Goal: Navigation & Orientation: Understand site structure

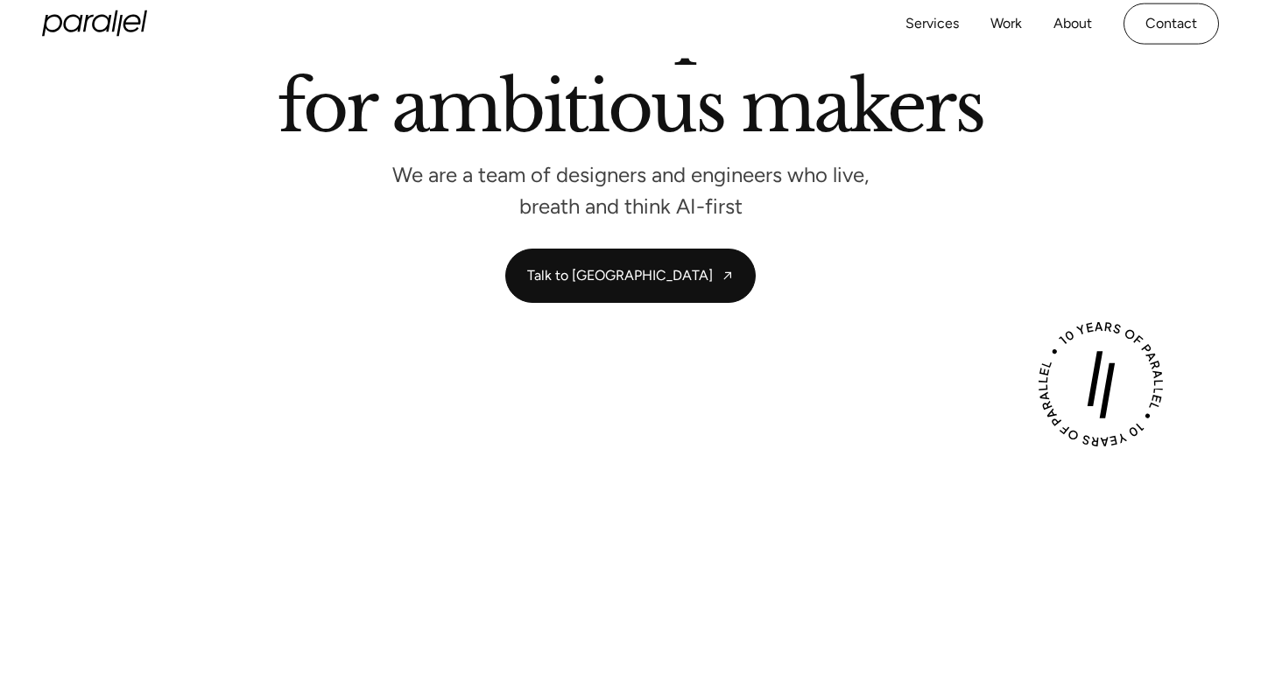
scroll to position [462, 0]
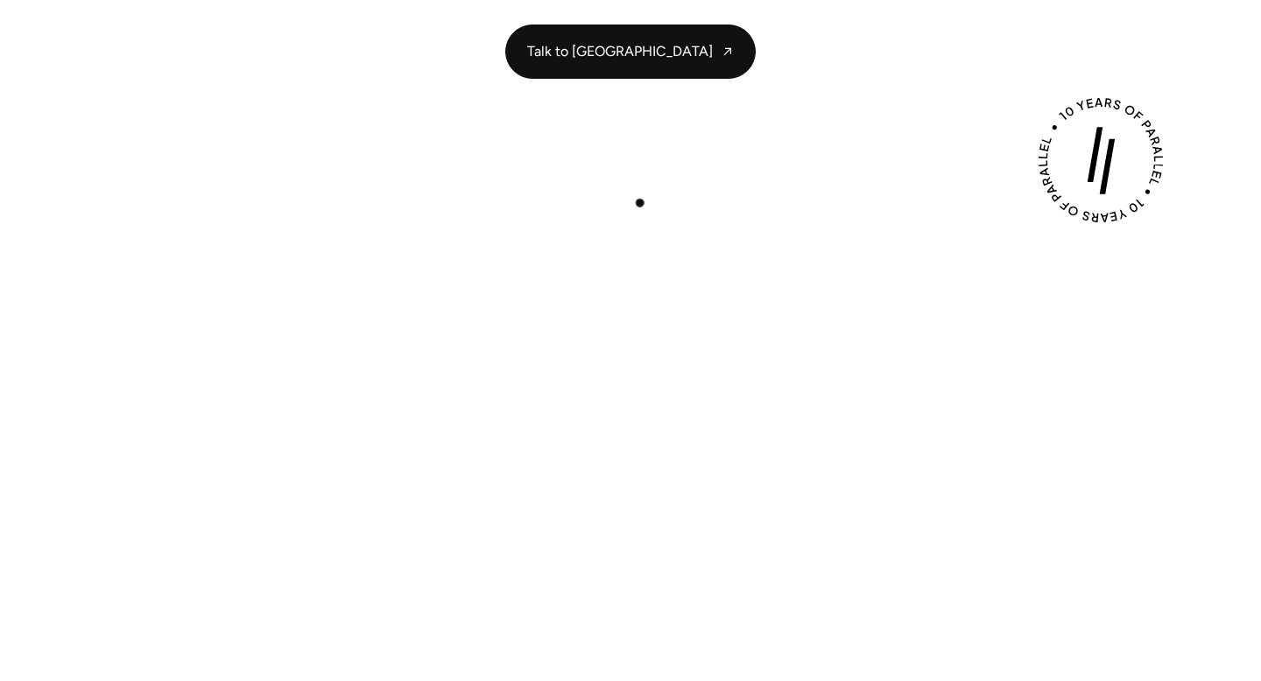
click at [638, 201] on div "Play with Sound" at bounding box center [630, 497] width 1177 height 662
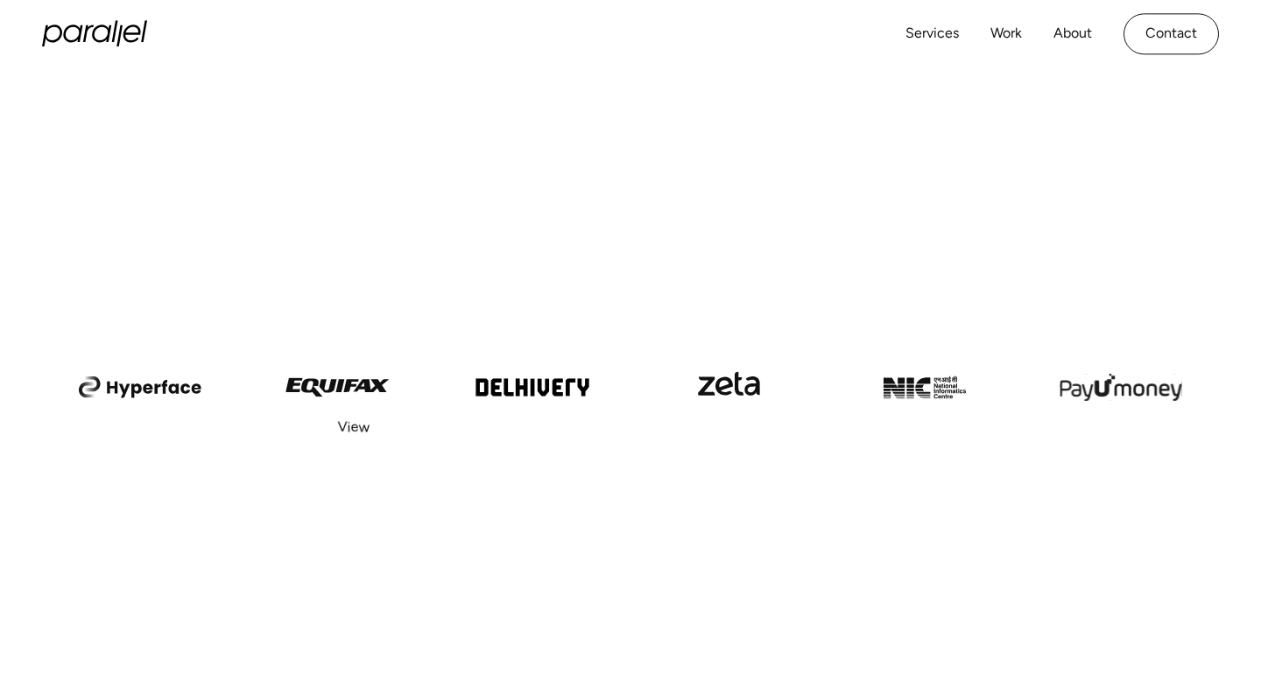
scroll to position [0, 0]
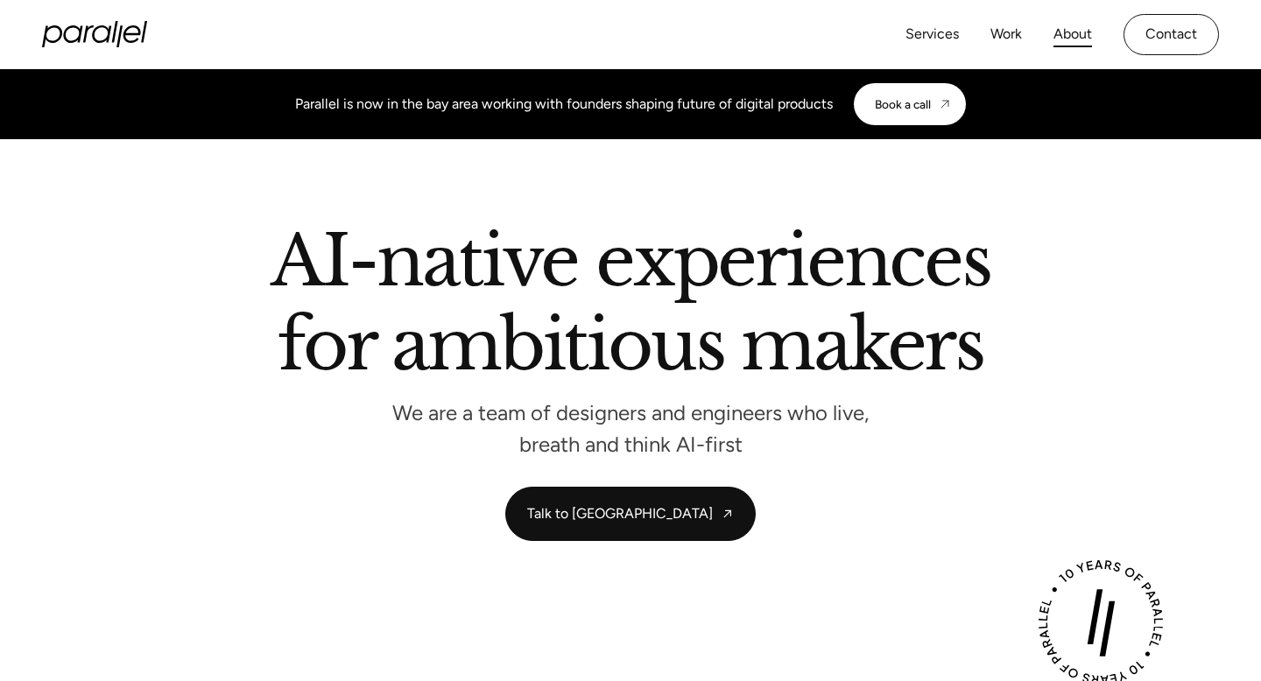
click at [1072, 36] on link "About" at bounding box center [1073, 34] width 39 height 25
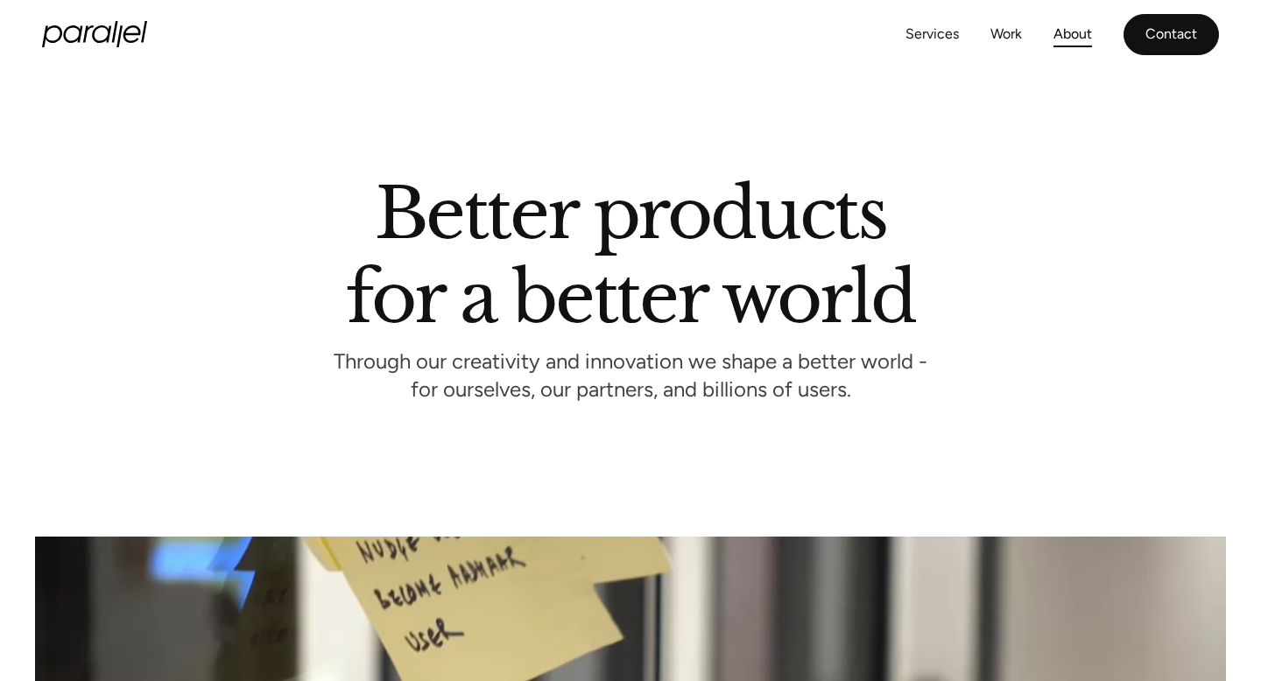
click at [1166, 46] on link "Contact" at bounding box center [1171, 34] width 95 height 41
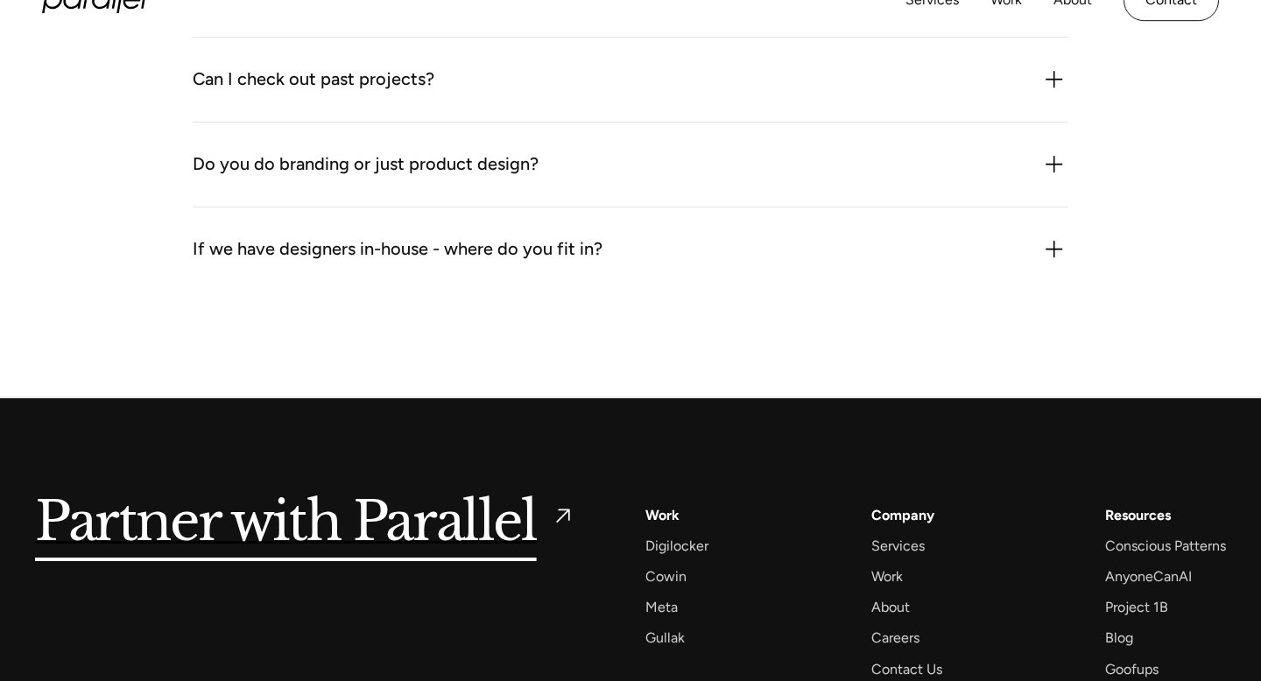
scroll to position [2568, 0]
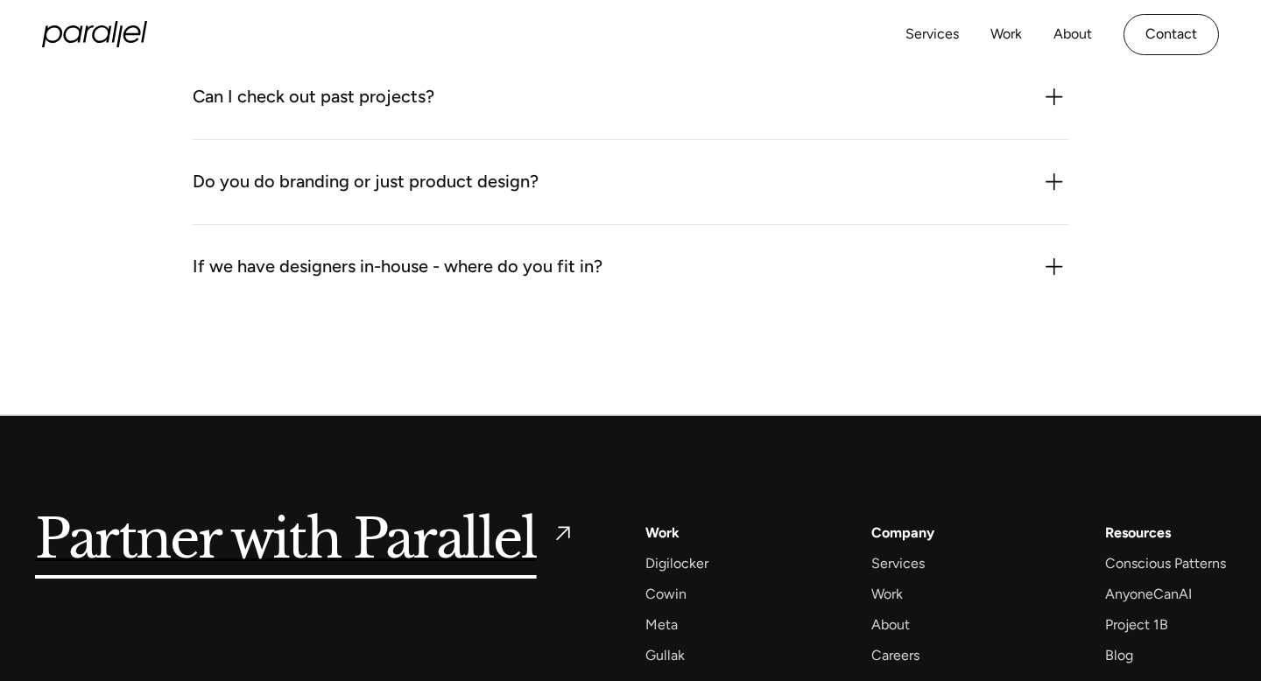
click at [1049, 269] on img at bounding box center [1055, 267] width 28 height 28
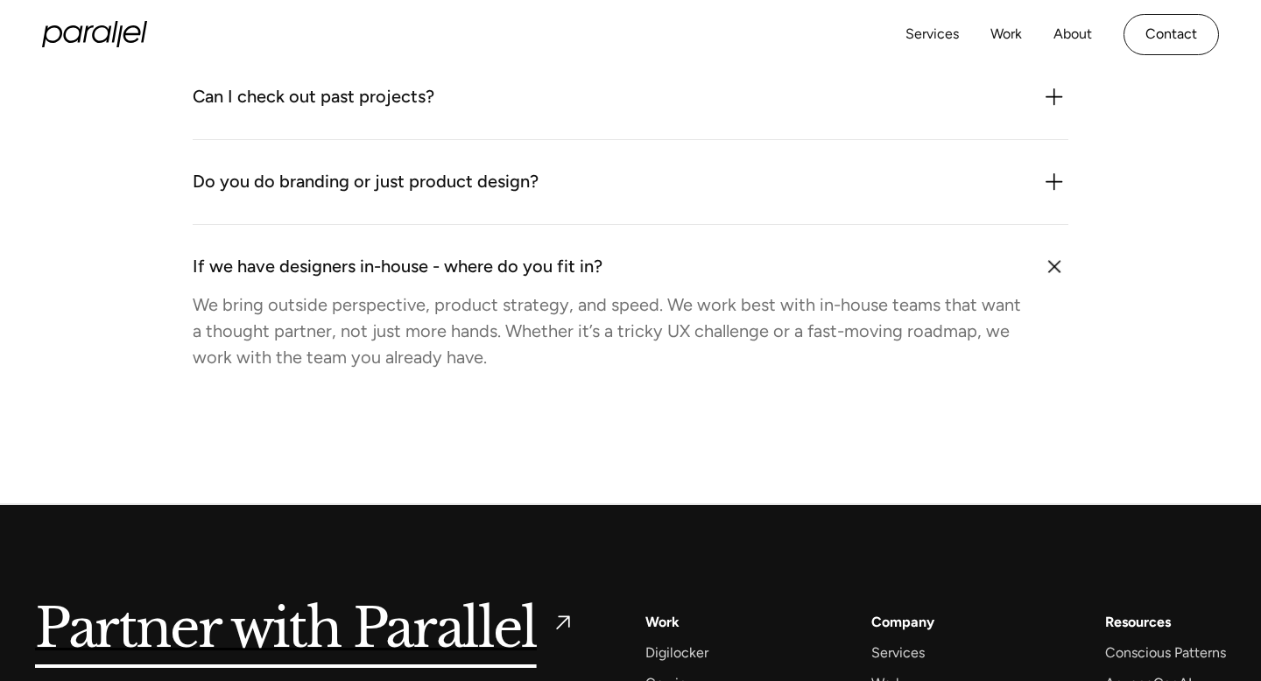
click at [1049, 269] on img at bounding box center [1053, 266] width 39 height 39
